Goal: Information Seeking & Learning: Learn about a topic

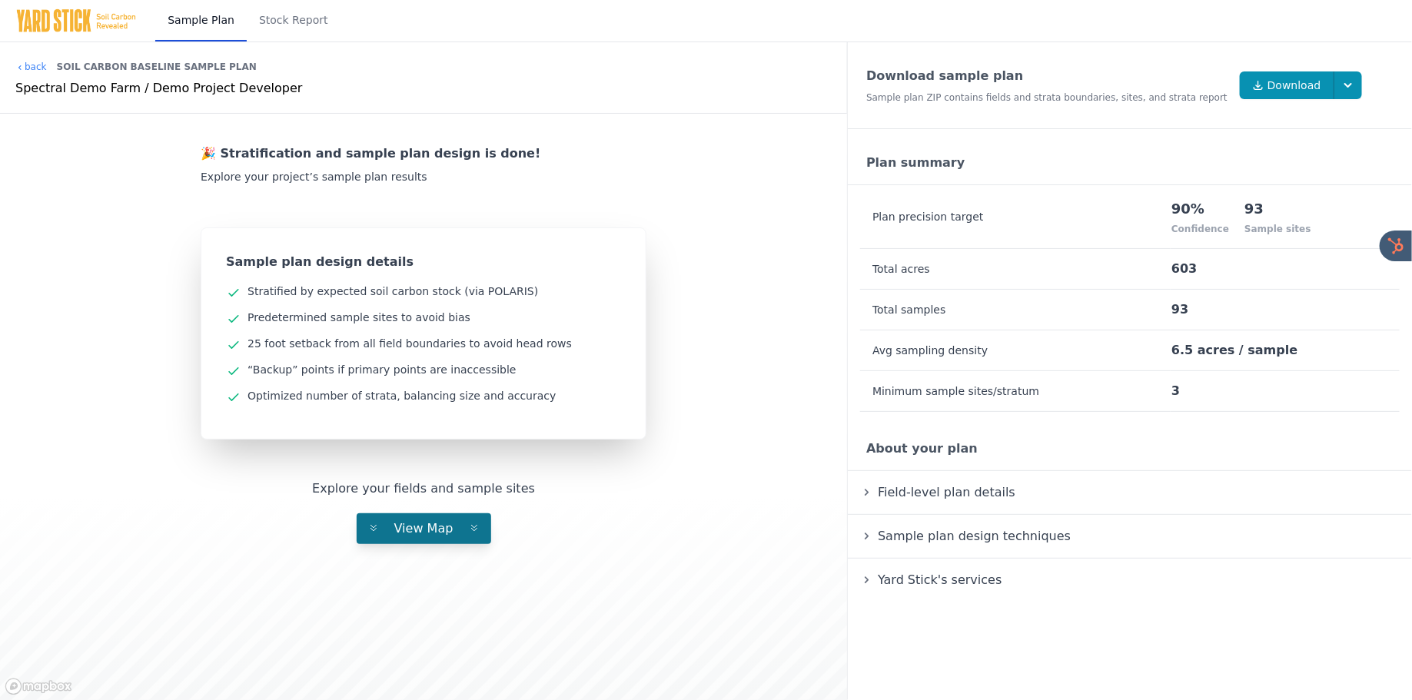
click at [431, 532] on span "View Map" at bounding box center [424, 528] width 84 height 15
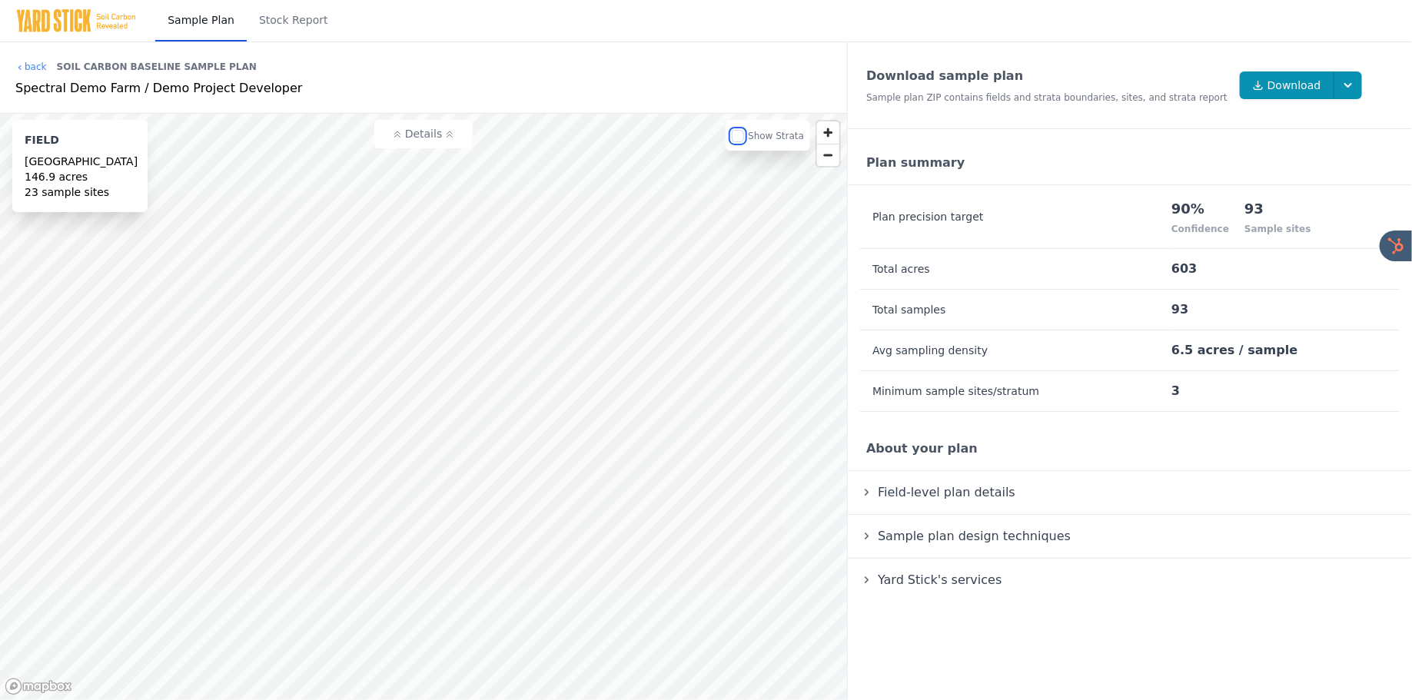
click at [740, 141] on input "checkbox" at bounding box center [738, 136] width 12 height 12
checkbox input "true"
drag, startPoint x: 1180, startPoint y: 209, endPoint x: 1226, endPoint y: 224, distance: 48.6
click at [1225, 224] on div "90% Confidence" at bounding box center [1200, 216] width 58 height 61
click at [284, 12] on link "Stock Report" at bounding box center [294, 21] width 94 height 42
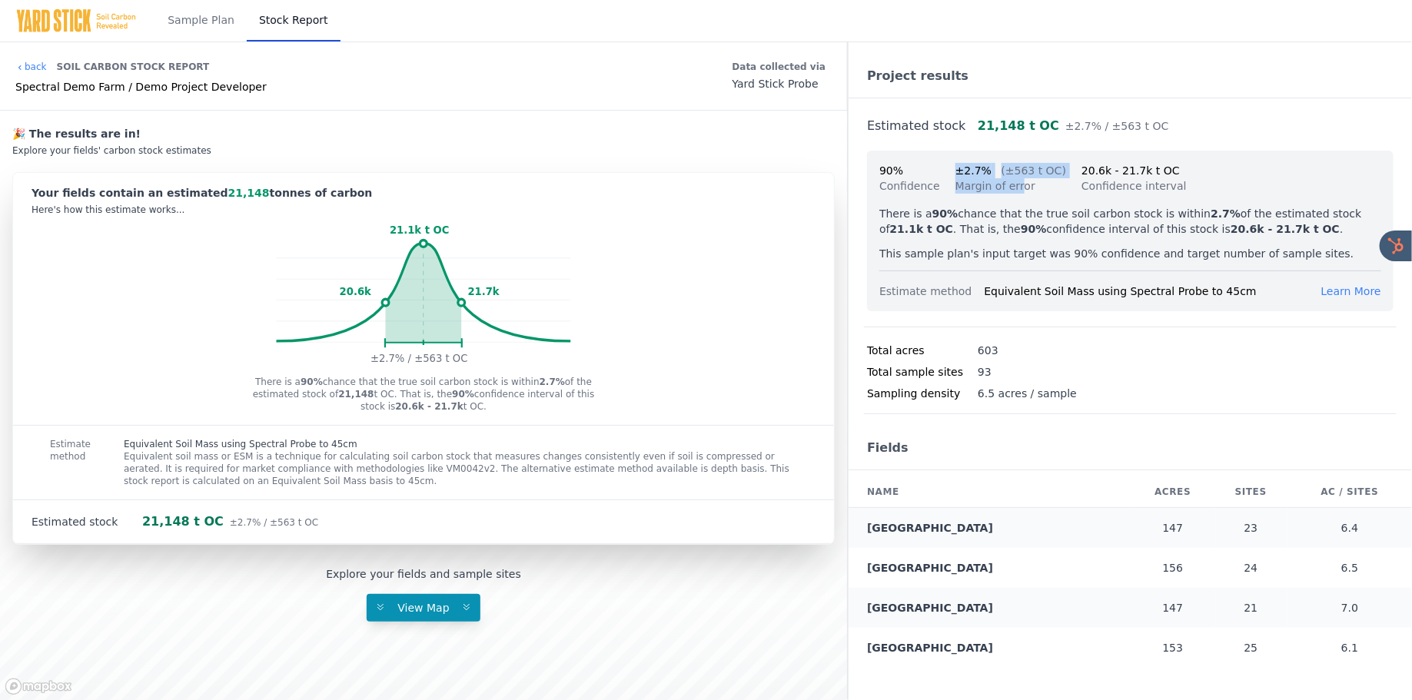
drag, startPoint x: 952, startPoint y: 168, endPoint x: 1018, endPoint y: 188, distance: 69.1
click at [1018, 188] on div "90% Confidence ±2.7% (±563 t OC) Margin of error 20.6k - 21.7k t OC Confidence …" at bounding box center [1130, 178] width 502 height 31
click at [1041, 179] on div "Margin of error" at bounding box center [1010, 185] width 111 height 15
drag, startPoint x: 1038, startPoint y: 187, endPoint x: 946, endPoint y: 180, distance: 91.7
click at [946, 181] on div "90% Confidence ±2.7% (±563 t OC) Margin of error 20.6k - 21.7k t OC Confidence …" at bounding box center [1130, 178] width 502 height 31
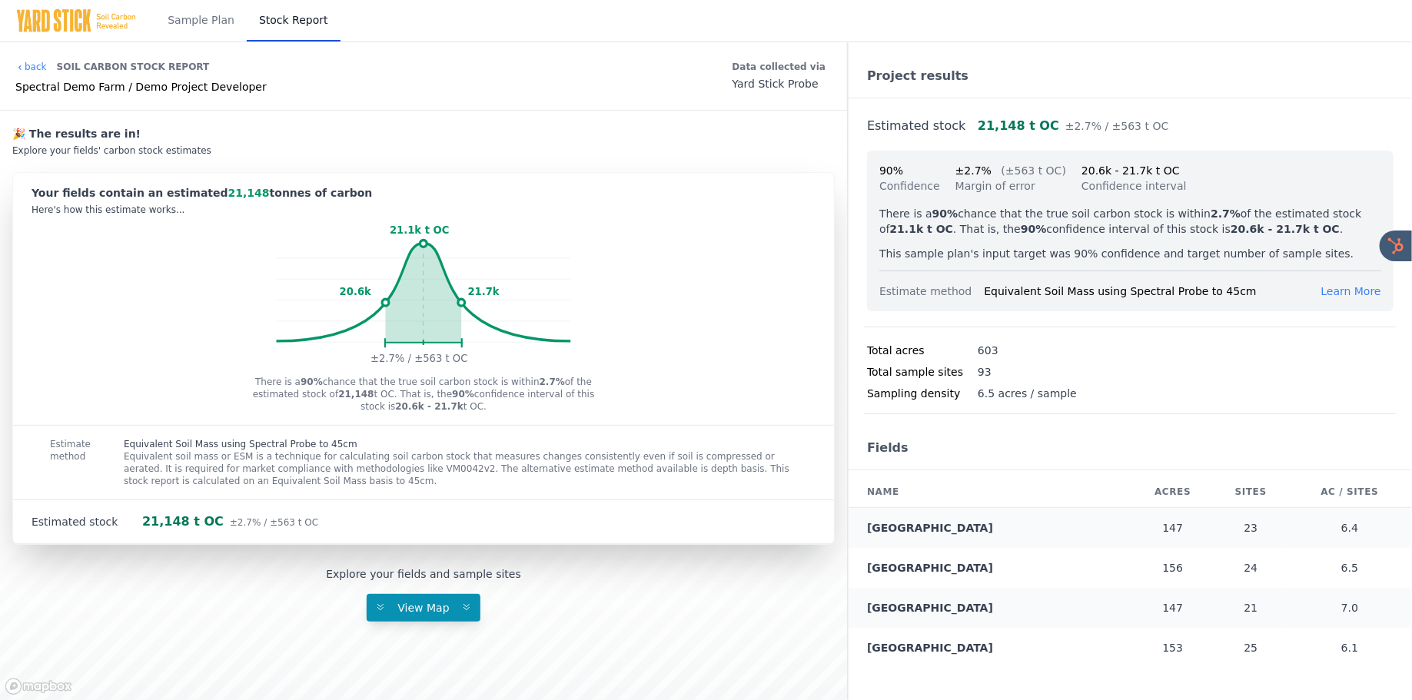
click at [955, 171] on span "±2.7%" at bounding box center [973, 170] width 36 height 12
drag, startPoint x: 954, startPoint y: 171, endPoint x: 1023, endPoint y: 191, distance: 72.0
click at [1022, 191] on div "±2.7% (±563 t OC) Margin of error" at bounding box center [1010, 178] width 111 height 31
drag, startPoint x: 1033, startPoint y: 177, endPoint x: 908, endPoint y: 164, distance: 126.0
click at [910, 164] on div "90% Confidence ±2.7% (±563 t OC) Margin of error 20.6k - 21.7k t OC Confidence …" at bounding box center [1130, 178] width 502 height 31
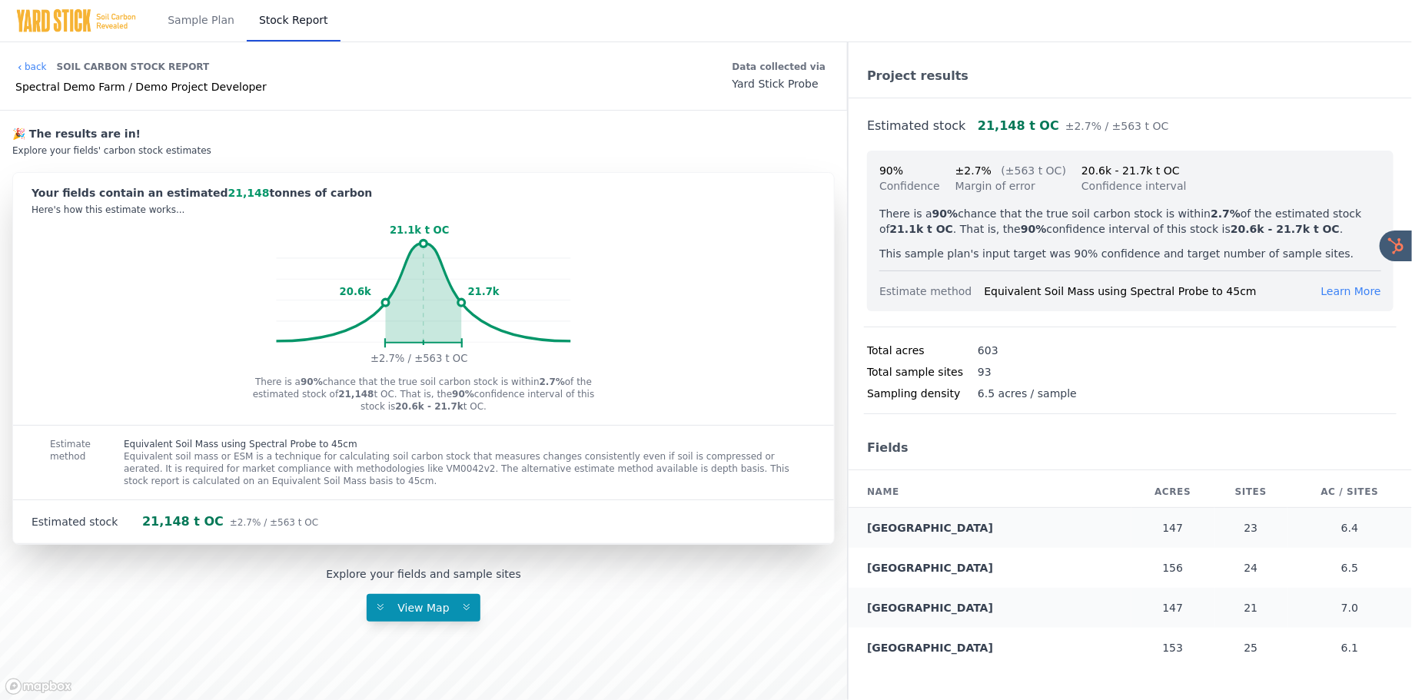
click at [1004, 174] on span "(±563 t OC)" at bounding box center [1034, 170] width 65 height 12
drag, startPoint x: 954, startPoint y: 168, endPoint x: 1032, endPoint y: 188, distance: 80.7
click at [1032, 188] on div "±2.7% (±563 t OC) Margin of error" at bounding box center [1010, 178] width 111 height 31
click at [1032, 188] on div "Margin of error" at bounding box center [1010, 185] width 111 height 15
drag, startPoint x: 1032, startPoint y: 188, endPoint x: 943, endPoint y: 171, distance: 90.8
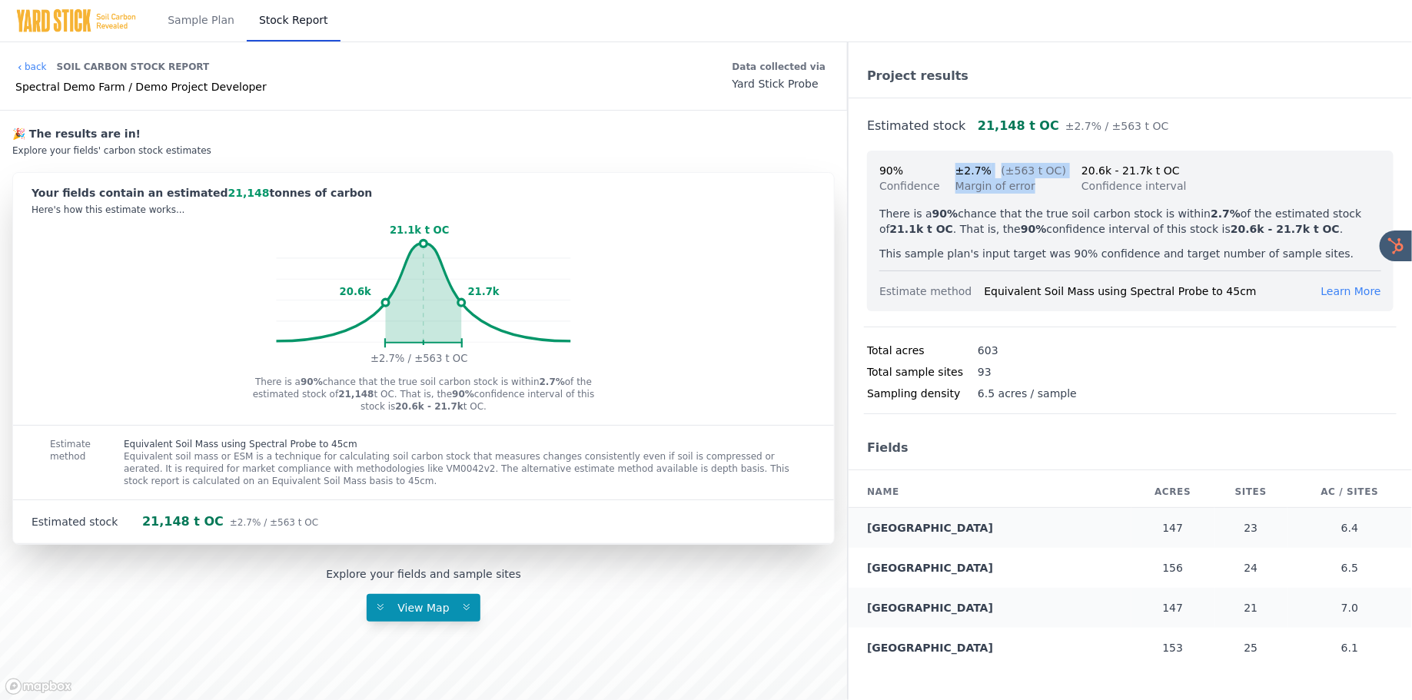
click at [943, 172] on div "90% Confidence ±2.7% (±563 t OC) Margin of error 20.6k - 21.7k t OC Confidence …" at bounding box center [1130, 178] width 502 height 31
drag, startPoint x: 946, startPoint y: 167, endPoint x: 979, endPoint y: 168, distance: 33.1
click at [974, 167] on div "90% Confidence ±2.7% (±563 t OC) Margin of error 20.6k - 21.7k t OC Confidence …" at bounding box center [1130, 178] width 502 height 31
drag, startPoint x: 1033, startPoint y: 185, endPoint x: 937, endPoint y: 155, distance: 100.6
click at [937, 155] on div "90% Confidence ±2.7% (±563 t OC) Margin of error 20.6k - 21.7k t OC Confidence …" at bounding box center [1130, 231] width 527 height 161
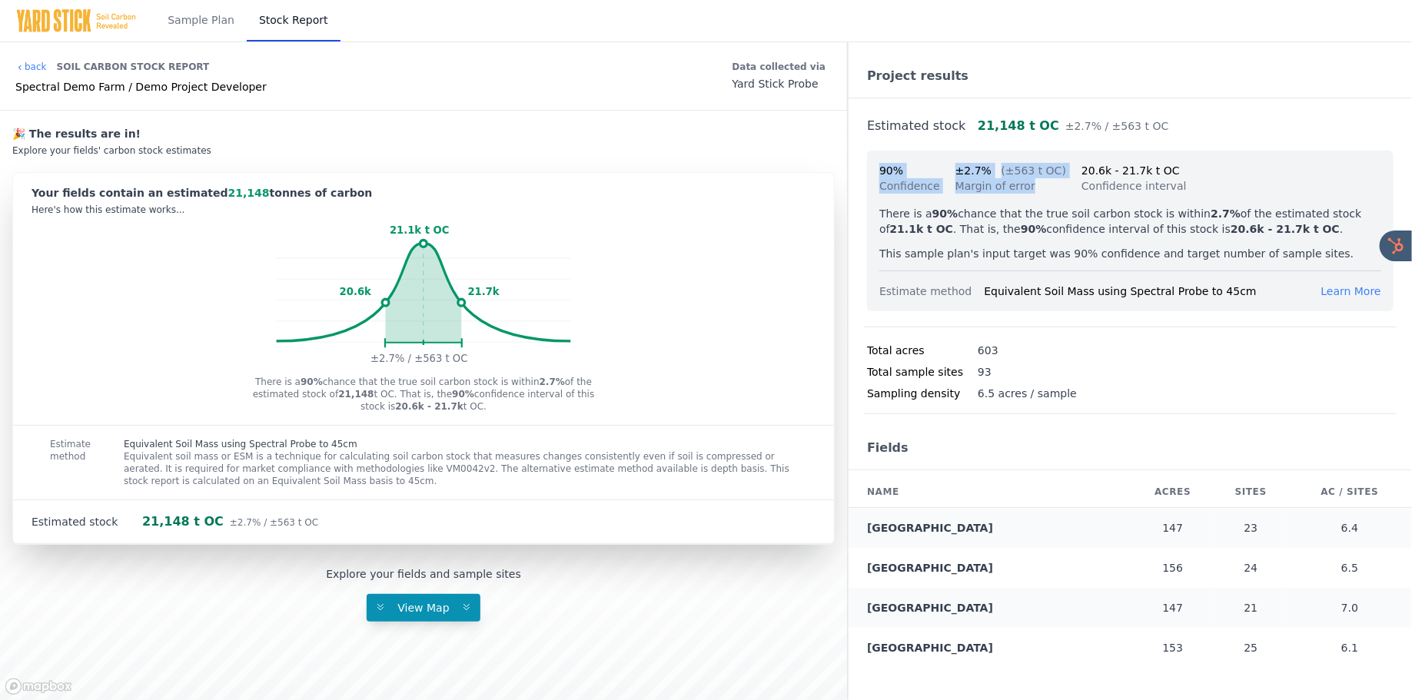
click at [883, 167] on span "90%" at bounding box center [891, 170] width 24 height 12
drag, startPoint x: 875, startPoint y: 169, endPoint x: 1045, endPoint y: 194, distance: 171.0
click at [1045, 194] on div "90% Confidence ±2.7% (±563 t OC) Margin of error 20.6k - 21.7k t OC Confidence …" at bounding box center [1130, 231] width 527 height 161
click at [1041, 188] on div "Margin of error" at bounding box center [1010, 185] width 111 height 15
drag, startPoint x: 1036, startPoint y: 188, endPoint x: 870, endPoint y: 184, distance: 166.1
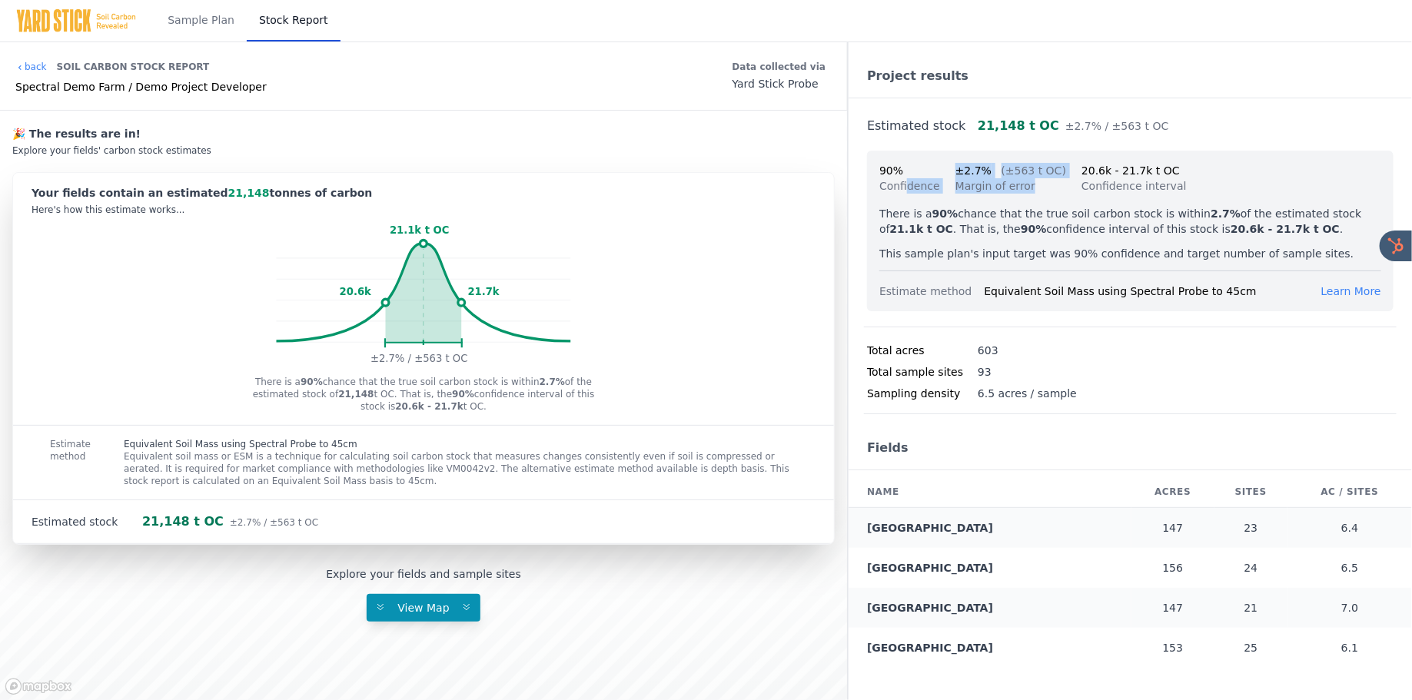
click at [872, 185] on div "90% Confidence ±2.7% (±563 t OC) Margin of error 20.6k - 21.7k t OC Confidence …" at bounding box center [1130, 231] width 527 height 161
drag, startPoint x: 879, startPoint y: 168, endPoint x: 966, endPoint y: 179, distance: 87.5
click at [965, 178] on div "90% Confidence ±2.7% (±563 t OC) Margin of error 20.6k - 21.7k t OC Confidence …" at bounding box center [1130, 178] width 502 height 31
click at [895, 175] on span "90%" at bounding box center [891, 170] width 24 height 12
drag, startPoint x: 879, startPoint y: 169, endPoint x: 937, endPoint y: 183, distance: 60.0
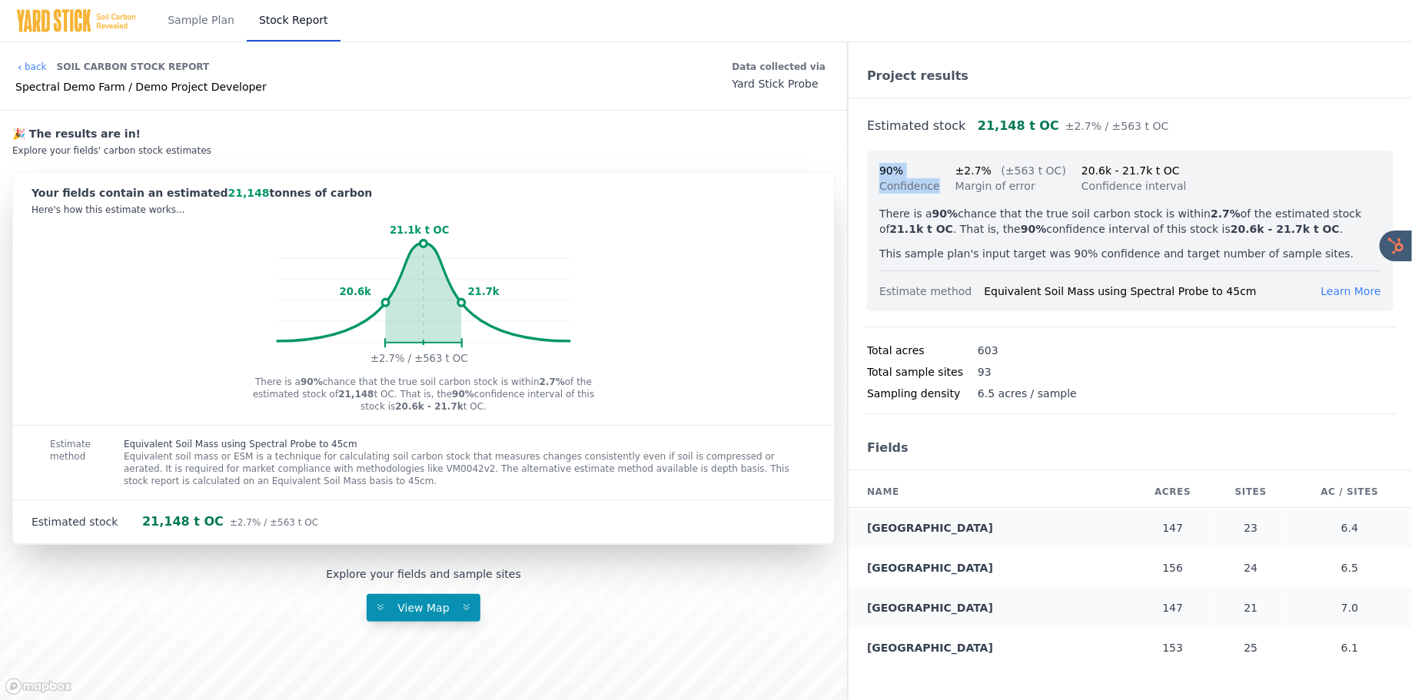
click at [936, 183] on div "90% Confidence ±2.7% (±563 t OC) Margin of error 20.6k - 21.7k t OC Confidence …" at bounding box center [1130, 231] width 527 height 161
click at [945, 184] on div "90% Confidence ±2.7% (±563 t OC) Margin of error 20.6k - 21.7k t OC Confidence …" at bounding box center [1130, 178] width 502 height 31
drag, startPoint x: 949, startPoint y: 175, endPoint x: 1086, endPoint y: 211, distance: 142.3
click at [1085, 209] on div "90% Confidence ±2.7% (±563 t OC) Margin of error 20.6k - 21.7k t OC Confidence …" at bounding box center [1130, 231] width 527 height 161
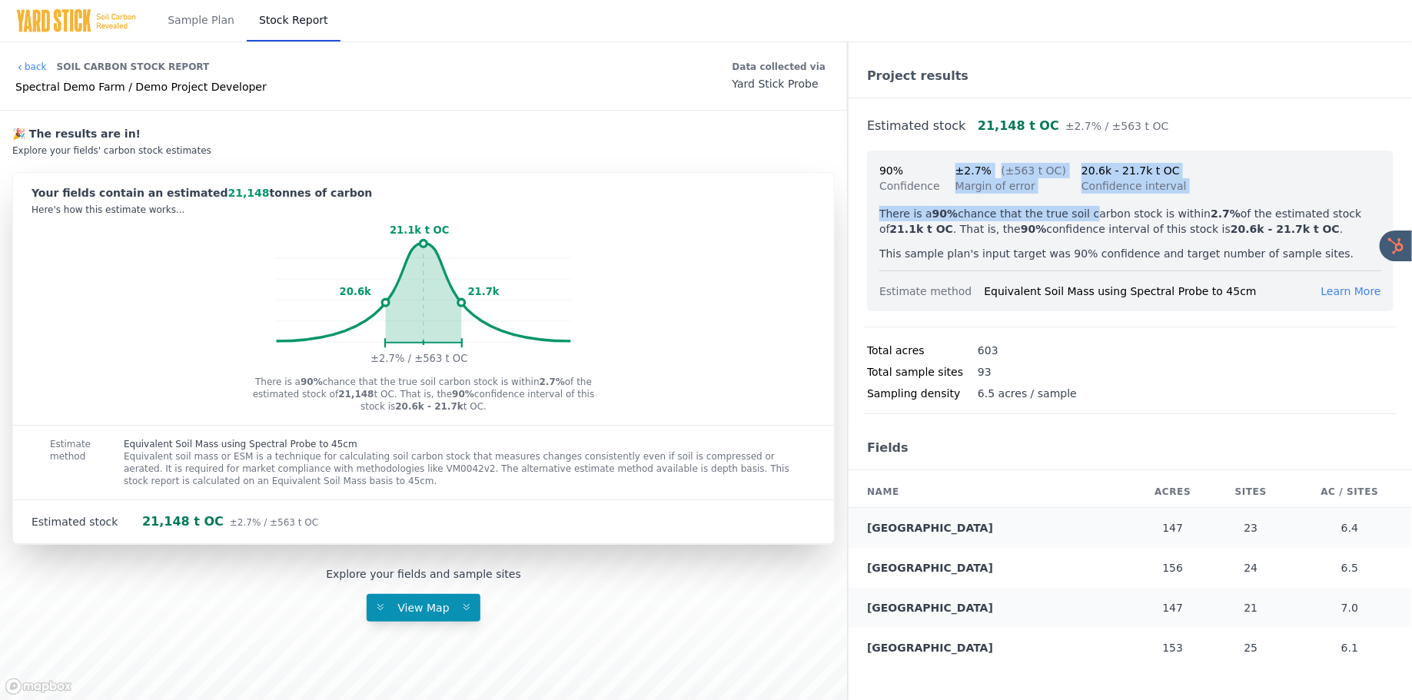
click at [960, 168] on span "±2.7%" at bounding box center [973, 170] width 36 height 12
drag, startPoint x: 951, startPoint y: 168, endPoint x: 1058, endPoint y: 184, distance: 107.9
click at [1057, 184] on div "90% Confidence ±2.7% (±563 t OC) Margin of error 20.6k - 21.7k t OC Confidence …" at bounding box center [1130, 178] width 502 height 31
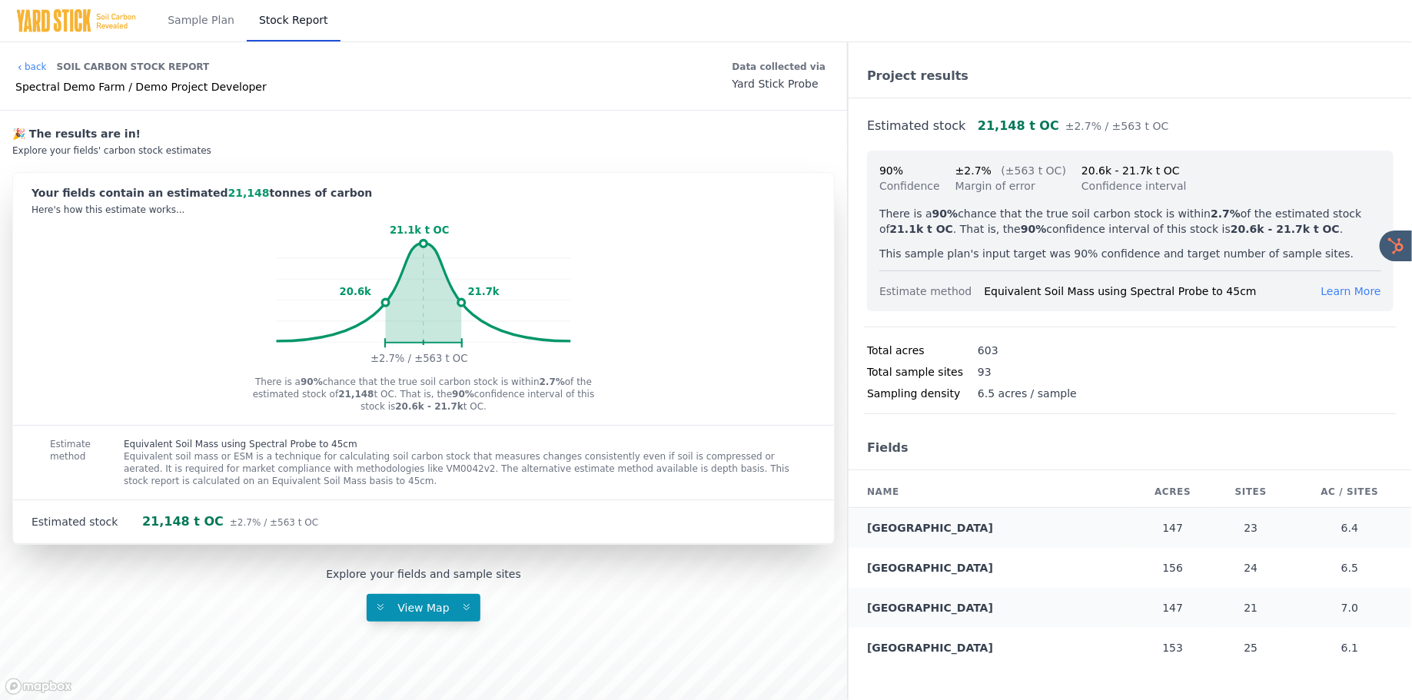
click at [1022, 184] on div "Margin of error" at bounding box center [1010, 185] width 111 height 15
drag, startPoint x: 958, startPoint y: 172, endPoint x: 1034, endPoint y: 177, distance: 76.2
click at [1029, 177] on div "±2.7% (±563 t OC) Margin of error" at bounding box center [1010, 178] width 111 height 31
drag, startPoint x: 982, startPoint y: 353, endPoint x: 1048, endPoint y: 353, distance: 66.1
click at [1038, 353] on div "Total acres 603" at bounding box center [1130, 351] width 533 height 22
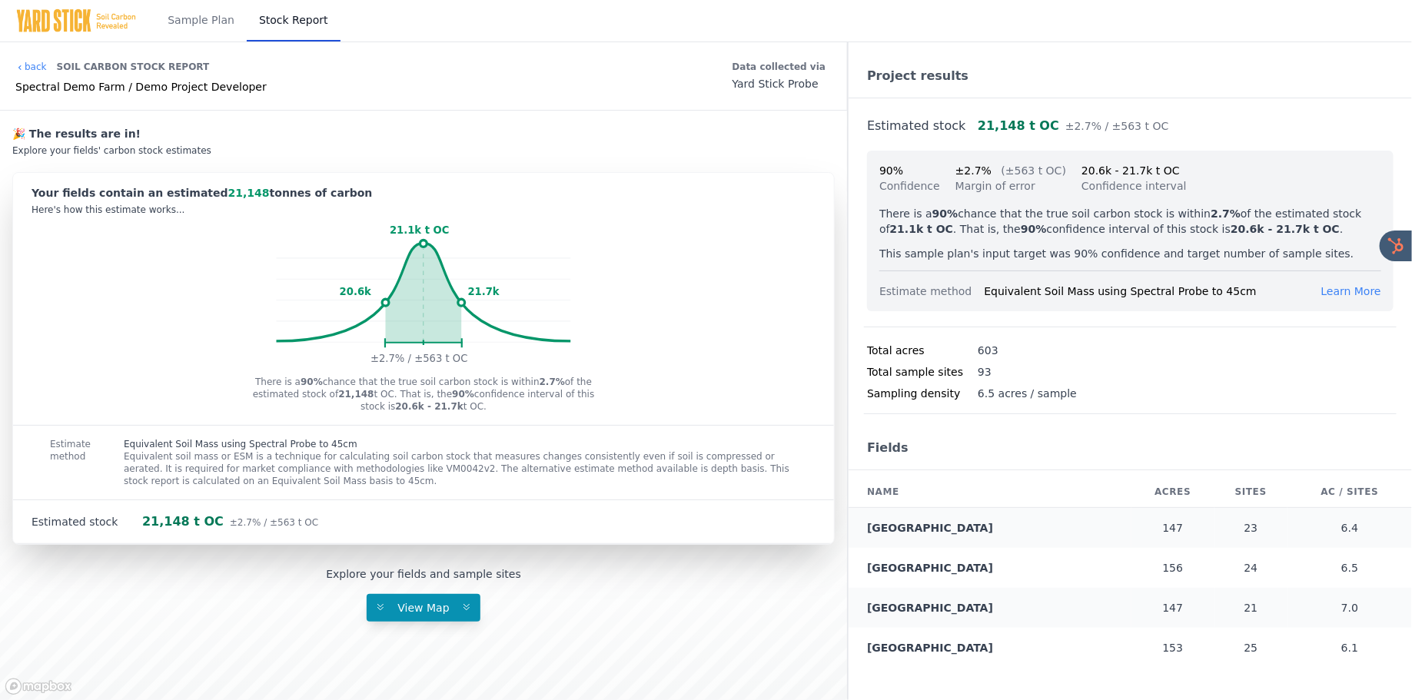
click at [1048, 353] on div "Total acres 603" at bounding box center [1130, 351] width 533 height 22
click at [479, 18] on div "Sample Plan Stock Report" at bounding box center [706, 21] width 1412 height 42
click at [460, 22] on div "Sample Plan Stock Report" at bounding box center [706, 21] width 1412 height 42
click at [410, 18] on div "Sample Plan Stock Report" at bounding box center [706, 21] width 1412 height 42
click at [374, 18] on div "Sample Plan Stock Report" at bounding box center [706, 21] width 1412 height 42
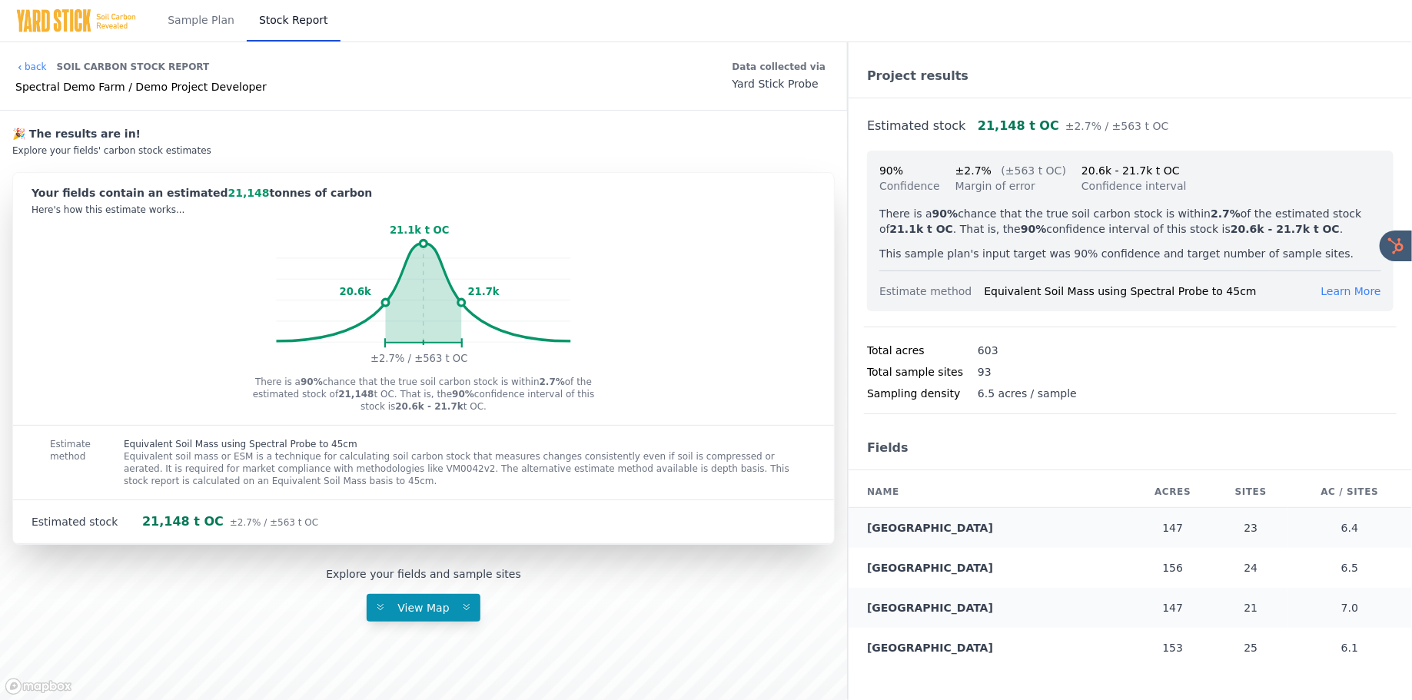
drag, startPoint x: 978, startPoint y: 120, endPoint x: 1214, endPoint y: 129, distance: 236.2
click at [1214, 130] on div "Estimated stock 21,148 t OC ±2.7% / ±563 t OC" at bounding box center [1130, 121] width 533 height 46
click at [1164, 127] on div "Estimated stock 21,148 t OC ±2.7% / ±563 t OC" at bounding box center [1130, 121] width 533 height 46
drag, startPoint x: 1164, startPoint y: 127, endPoint x: 899, endPoint y: 127, distance: 264.4
click at [900, 127] on div "Estimated stock 21,148 t OC ±2.7% / ±563 t OC" at bounding box center [1130, 121] width 533 height 46
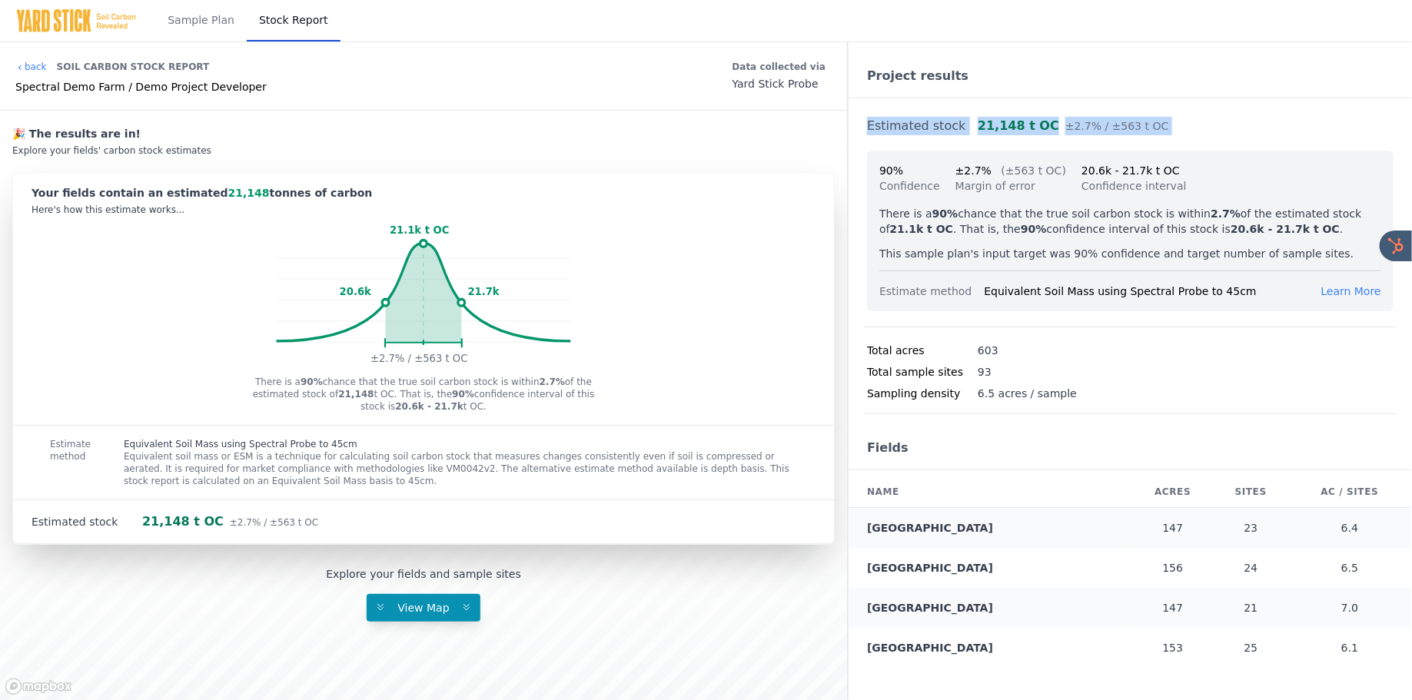
click at [882, 125] on link "Estimated stock" at bounding box center [916, 125] width 98 height 15
click at [1070, 118] on div "21,148 t OC ±2.7% / ±563 t OC" at bounding box center [1073, 126] width 191 height 18
click at [978, 122] on div "21,148 t OC ±2.7% / ±563 t OC" at bounding box center [1073, 126] width 191 height 18
drag, startPoint x: 203, startPoint y: 192, endPoint x: 258, endPoint y: 192, distance: 55.3
click at [258, 192] on div "Your fields contain an estimated 21,148 tonnes of carbon" at bounding box center [424, 192] width 784 height 15
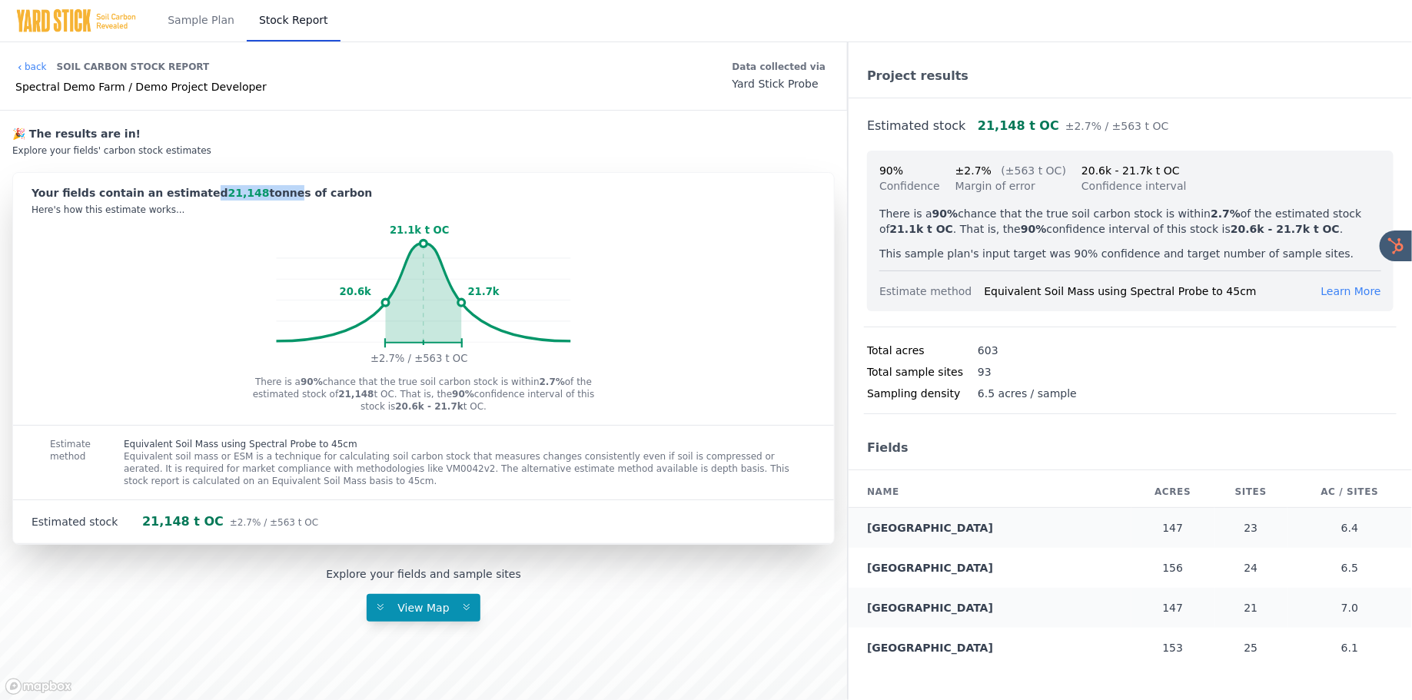
drag, startPoint x: 258, startPoint y: 192, endPoint x: 179, endPoint y: 192, distance: 79.2
click at [179, 192] on div "Your fields contain an estimated 21,148 tonnes of carbon" at bounding box center [424, 192] width 784 height 15
drag, startPoint x: 350, startPoint y: 291, endPoint x: 527, endPoint y: 291, distance: 176.8
click at [527, 291] on icon "21.1k t OC 20.6k 21.7k ±2.7% / ±563 t OC" at bounding box center [423, 296] width 821 height 148
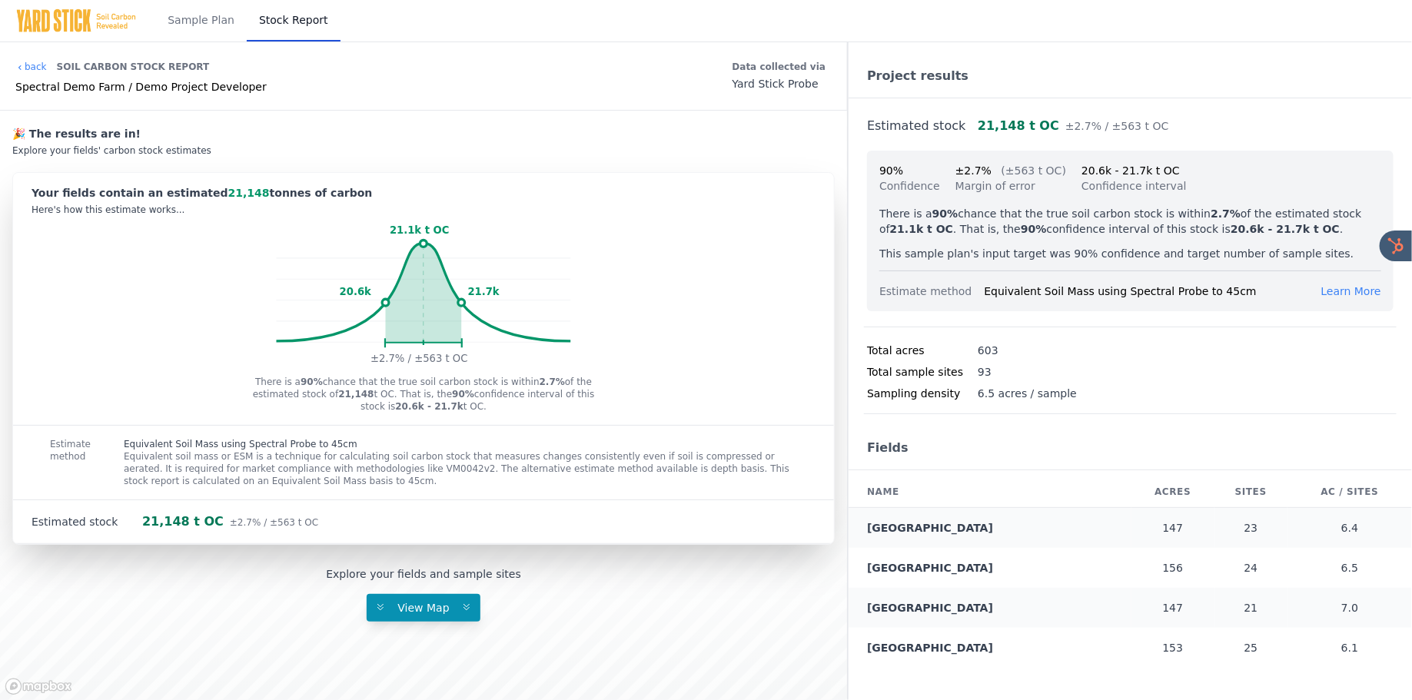
click at [507, 292] on rect at bounding box center [424, 296] width 294 height 148
drag, startPoint x: 375, startPoint y: 357, endPoint x: 471, endPoint y: 357, distance: 96.1
click at [471, 357] on text "±2.7% / ±563 t OC" at bounding box center [420, 354] width 113 height 20
click at [488, 360] on rect at bounding box center [424, 296] width 294 height 148
drag, startPoint x: 147, startPoint y: 440, endPoint x: 354, endPoint y: 449, distance: 207.7
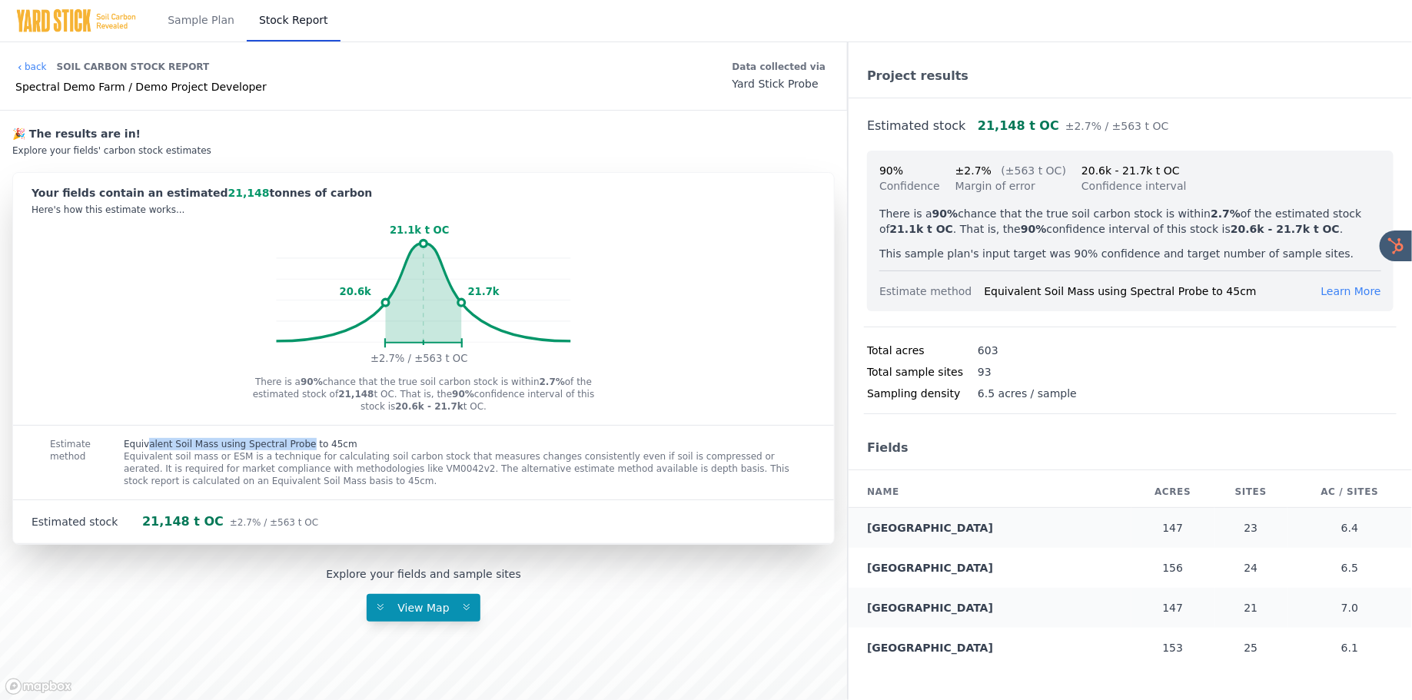
click at [354, 449] on div "Equivalent Soil Mass using Spectral Probe to 45cm Equivalent soil mass or ESM i…" at bounding box center [460, 463] width 747 height 74
click at [364, 446] on p "Equivalent Soil Mass using Spectral Probe to 45cm" at bounding box center [460, 444] width 673 height 12
drag, startPoint x: 364, startPoint y: 446, endPoint x: 181, endPoint y: 446, distance: 183.7
click at [182, 446] on p "Equivalent Soil Mass using Spectral Probe to 45cm" at bounding box center [460, 444] width 673 height 12
click at [139, 445] on p "Equivalent Soil Mass using Spectral Probe to 45cm" at bounding box center [460, 444] width 673 height 12
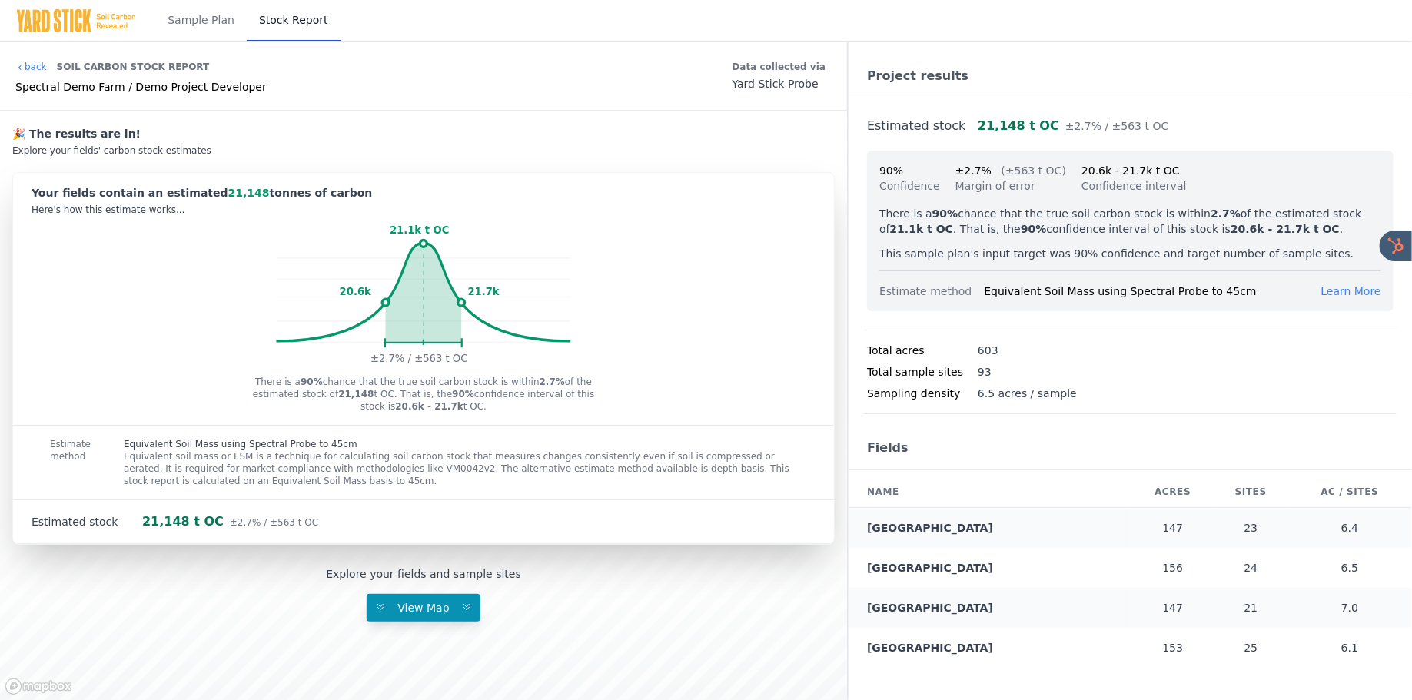
click at [1035, 56] on div "Project results" at bounding box center [1130, 77] width 563 height 44
click at [1069, 68] on div "Project results" at bounding box center [1130, 77] width 563 height 44
drag, startPoint x: 975, startPoint y: 131, endPoint x: 1090, endPoint y: 131, distance: 114.5
click at [1088, 131] on div "Estimated stock 21,148 t OC ±2.7% / ±563 t OC" at bounding box center [1130, 121] width 533 height 46
drag, startPoint x: 1181, startPoint y: 131, endPoint x: 1022, endPoint y: 130, distance: 158.3
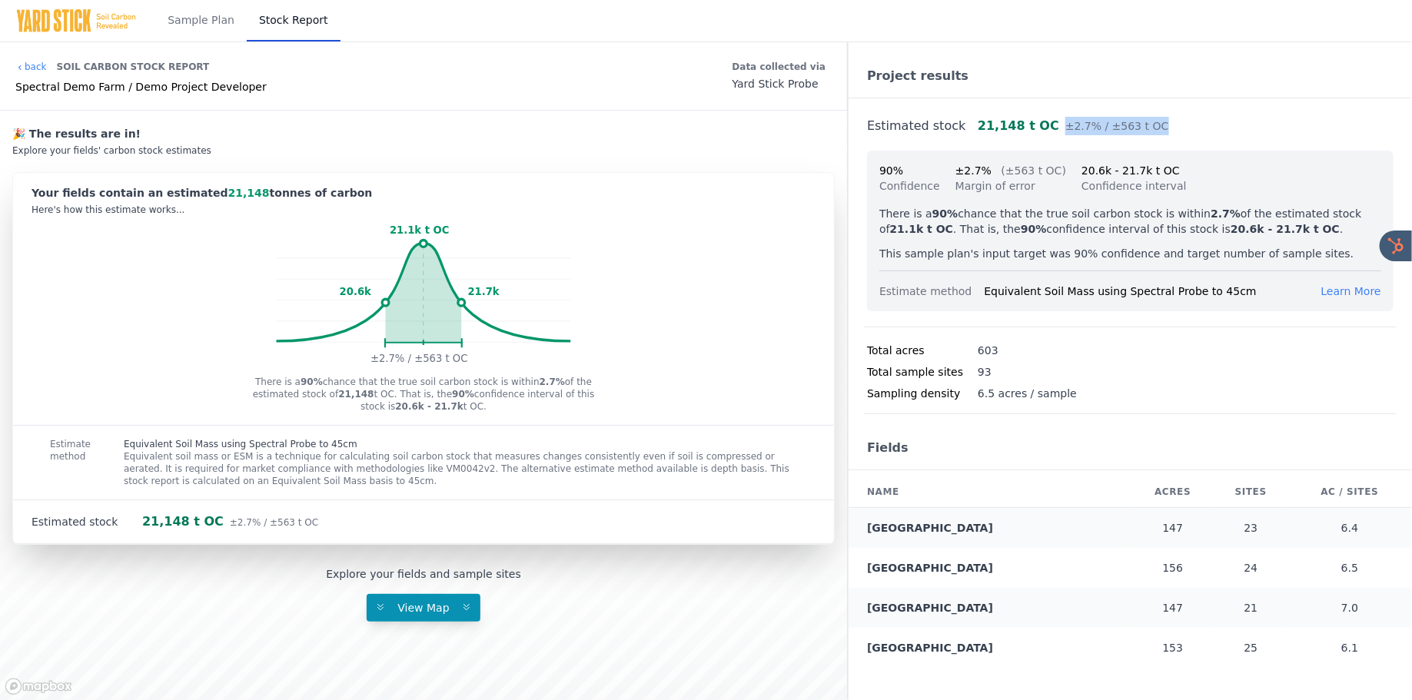
click at [1022, 130] on div "Estimated stock 21,148 t OC ±2.7% / ±563 t OC" at bounding box center [1130, 121] width 533 height 46
click at [995, 87] on div "Project results" at bounding box center [1130, 77] width 563 height 44
drag, startPoint x: 900, startPoint y: 171, endPoint x: 1131, endPoint y: 179, distance: 231.5
click at [1131, 179] on div "90% Confidence ±2.7% (±563 t OC) Margin of error 20.6k - 21.7k t OC Confidence …" at bounding box center [1130, 178] width 502 height 31
click at [1244, 171] on div "90% Confidence ±2.7% (±563 t OC) Margin of error 20.6k - 21.7k t OC Confidence …" at bounding box center [1130, 178] width 502 height 31
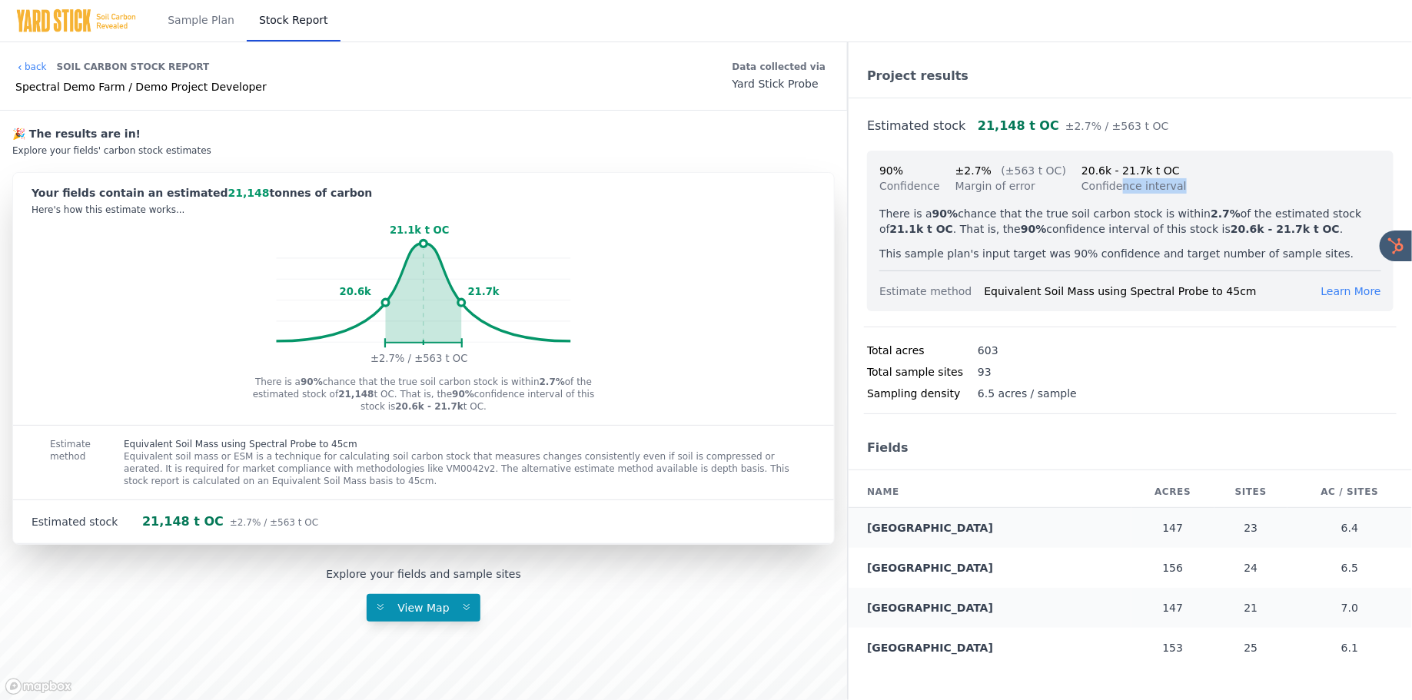
drag, startPoint x: 1214, startPoint y: 183, endPoint x: 1031, endPoint y: 177, distance: 183.8
click at [1032, 177] on div "90% Confidence ±2.7% (±563 t OC) Margin of error 20.6k - 21.7k t OC Confidence …" at bounding box center [1130, 178] width 502 height 31
drag, startPoint x: 880, startPoint y: 164, endPoint x: 1081, endPoint y: 182, distance: 201.5
click at [1079, 182] on div "90% Confidence ±2.7% (±563 t OC) Margin of error 20.6k - 21.7k t OC Confidence …" at bounding box center [1130, 178] width 502 height 31
click at [1211, 192] on div "90% Confidence ±2.7% (±563 t OC) Margin of error 20.6k - 21.7k t OC Confidence …" at bounding box center [1130, 178] width 502 height 31
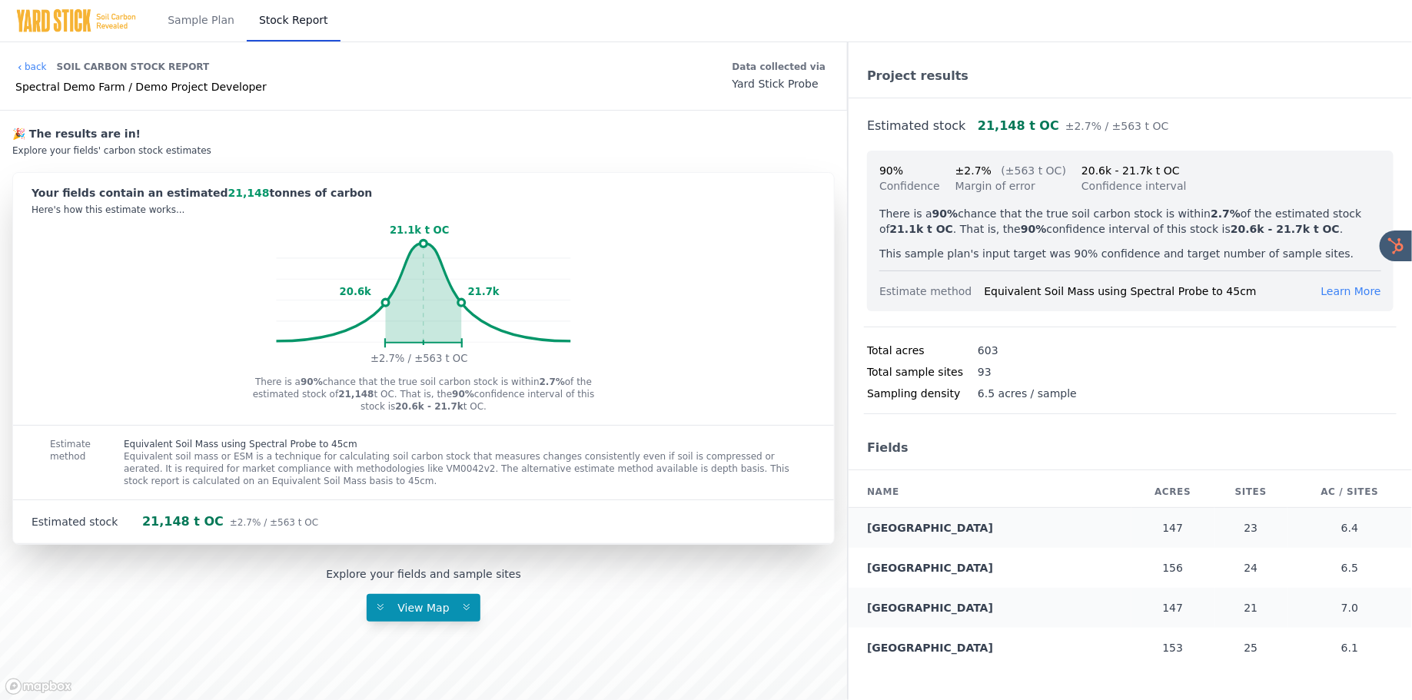
drag, startPoint x: 882, startPoint y: 217, endPoint x: 1009, endPoint y: 226, distance: 127.9
click at [1008, 226] on p "There is a 90% chance that the true soil carbon stock is within 2.7% of the est…" at bounding box center [1130, 221] width 502 height 31
click at [1018, 233] on p "There is a 90% chance that the true soil carbon stock is within 2.7% of the est…" at bounding box center [1130, 221] width 502 height 31
click at [969, 106] on div "Estimated stock 21,148 t OC ±2.7% / ±563 t OC" at bounding box center [1130, 121] width 533 height 46
